Goal: Find specific page/section: Find specific page/section

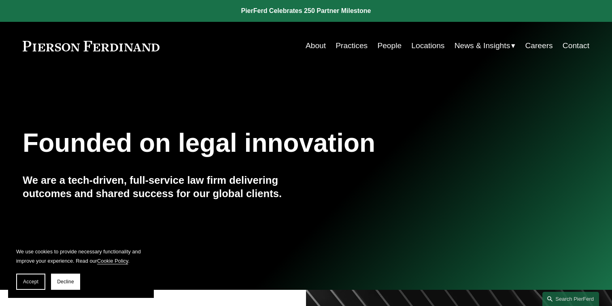
click at [429, 45] on link "Locations" at bounding box center [427, 45] width 33 height 15
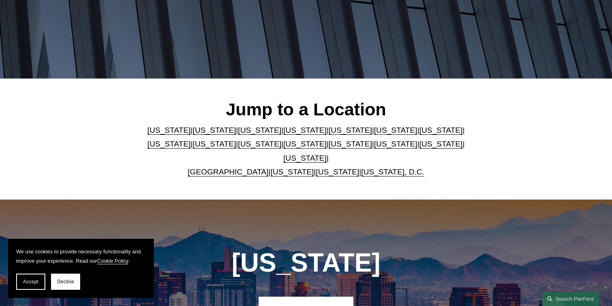
scroll to position [154, 0]
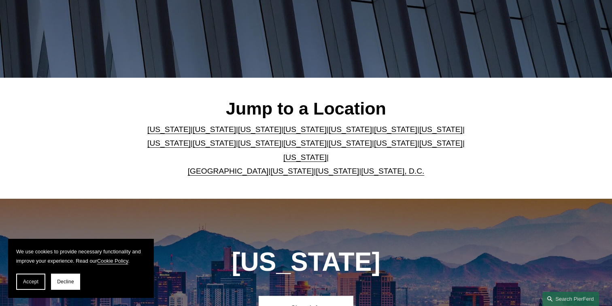
click at [329, 147] on link "North Carolina" at bounding box center [350, 143] width 43 height 8
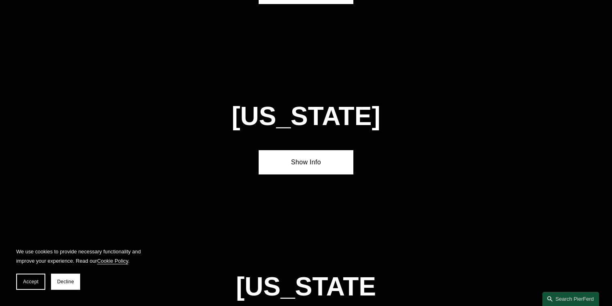
scroll to position [2221, 0]
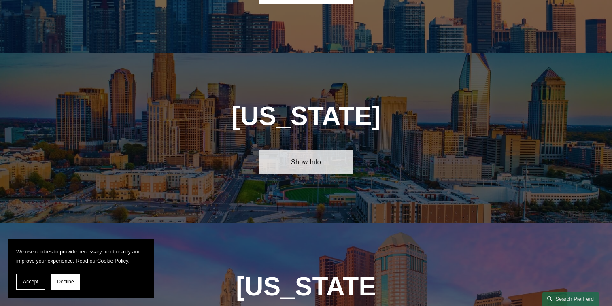
click at [306, 150] on link "Show Info" at bounding box center [306, 162] width 94 height 24
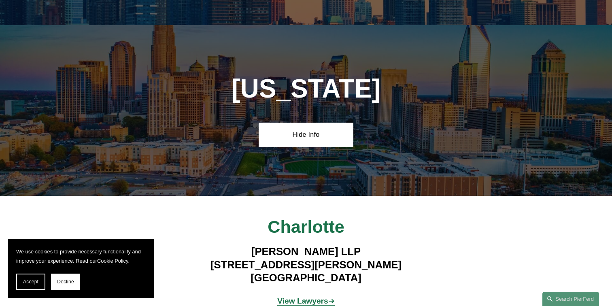
scroll to position [2285, 0]
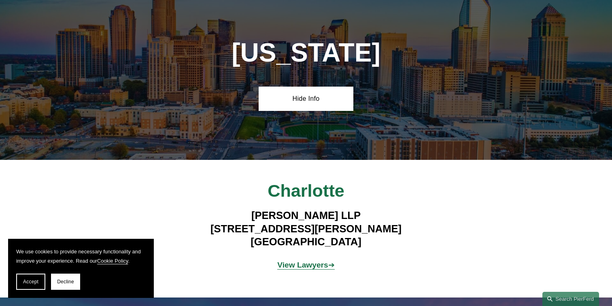
click at [309, 261] on strong "View Lawyers" at bounding box center [302, 265] width 51 height 8
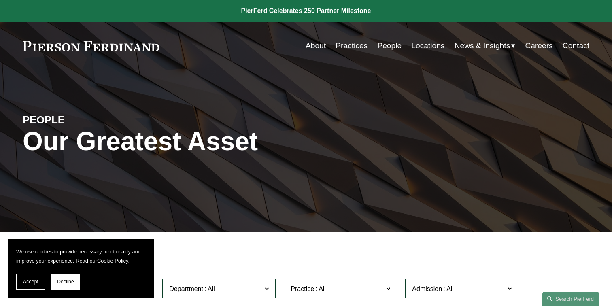
click at [386, 47] on link "People" at bounding box center [389, 45] width 24 height 15
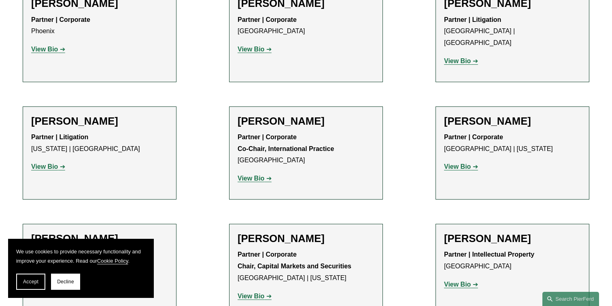
scroll to position [5661, 0]
